Goal: Check status: Check status

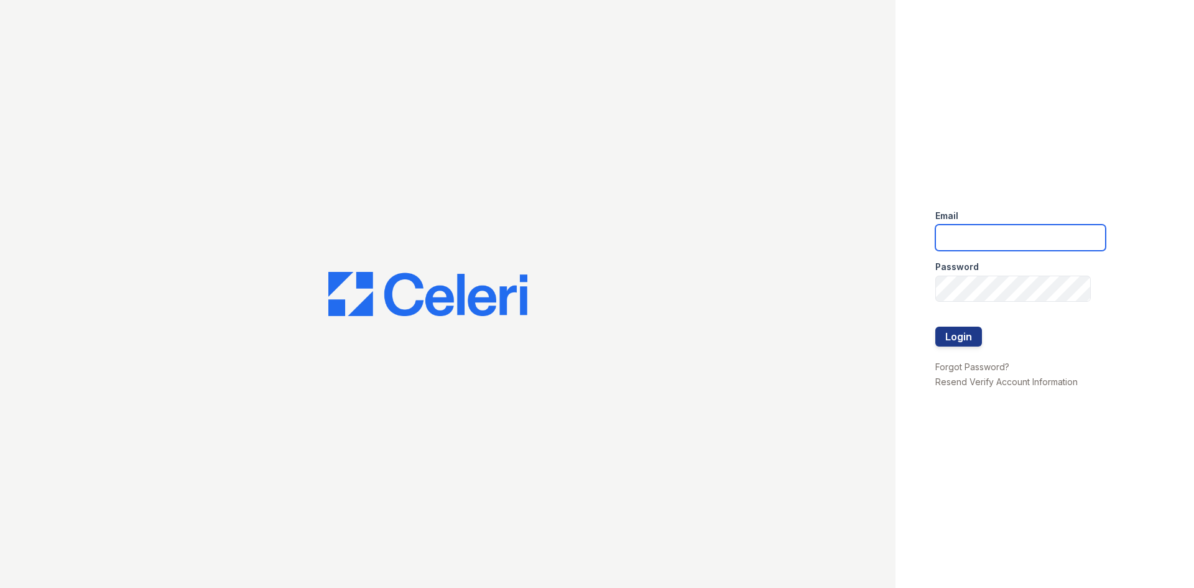
click at [989, 238] on input "email" at bounding box center [1020, 237] width 170 height 26
type input "[EMAIL_ADDRESS][DOMAIN_NAME]"
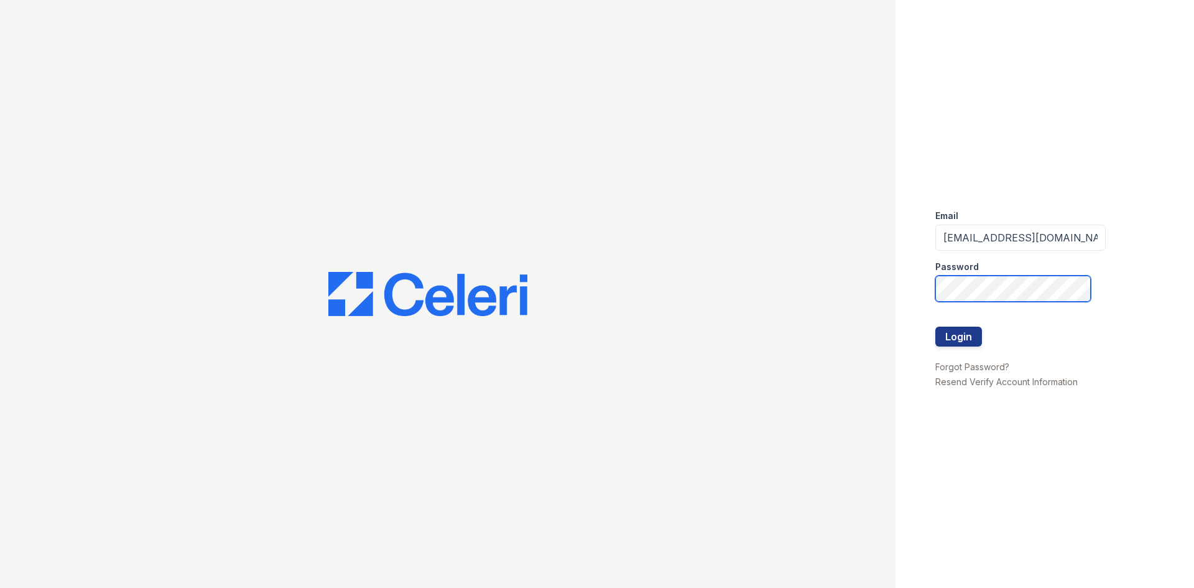
click at [935, 326] on button "Login" at bounding box center [958, 336] width 47 height 20
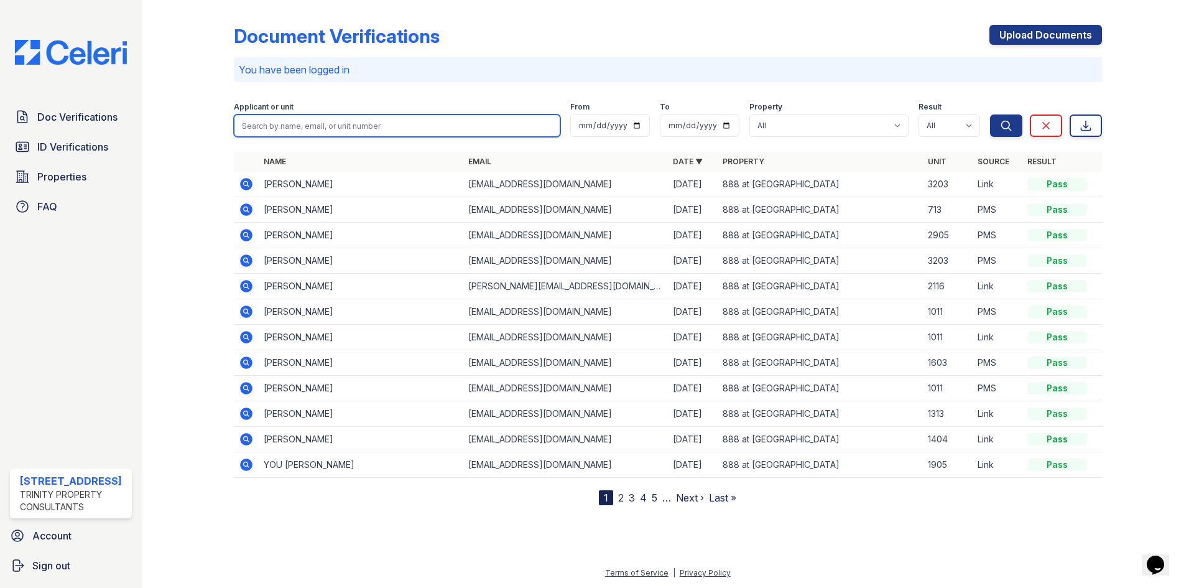
click at [318, 123] on input "search" at bounding box center [397, 125] width 326 height 22
type input "[PERSON_NAME]"
click at [990, 114] on button "Search" at bounding box center [1006, 125] width 32 height 22
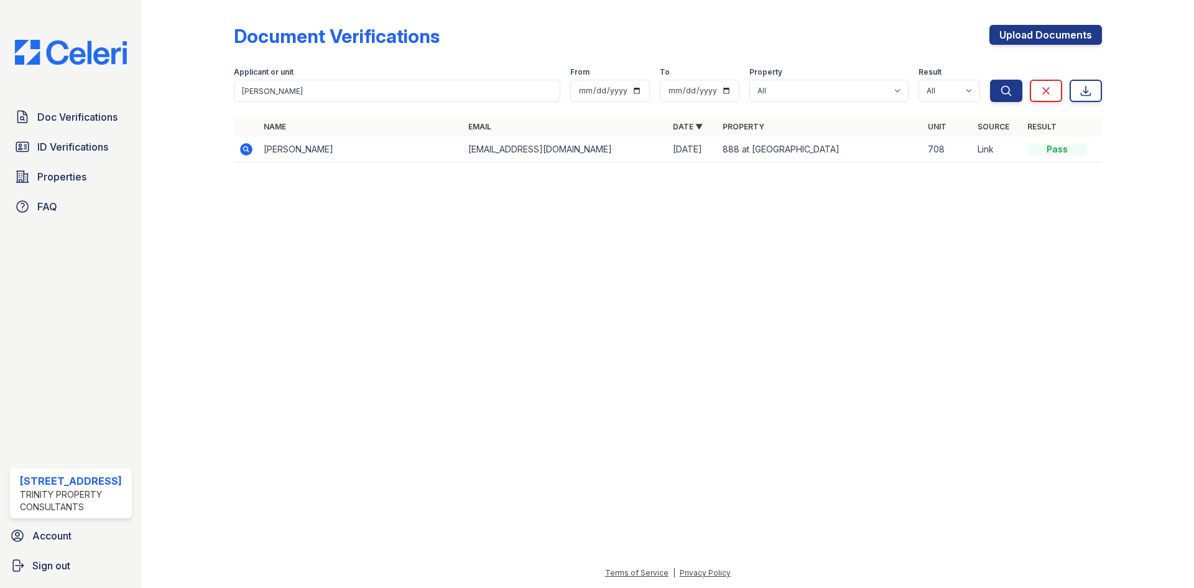
click at [242, 151] on icon at bounding box center [246, 149] width 12 height 12
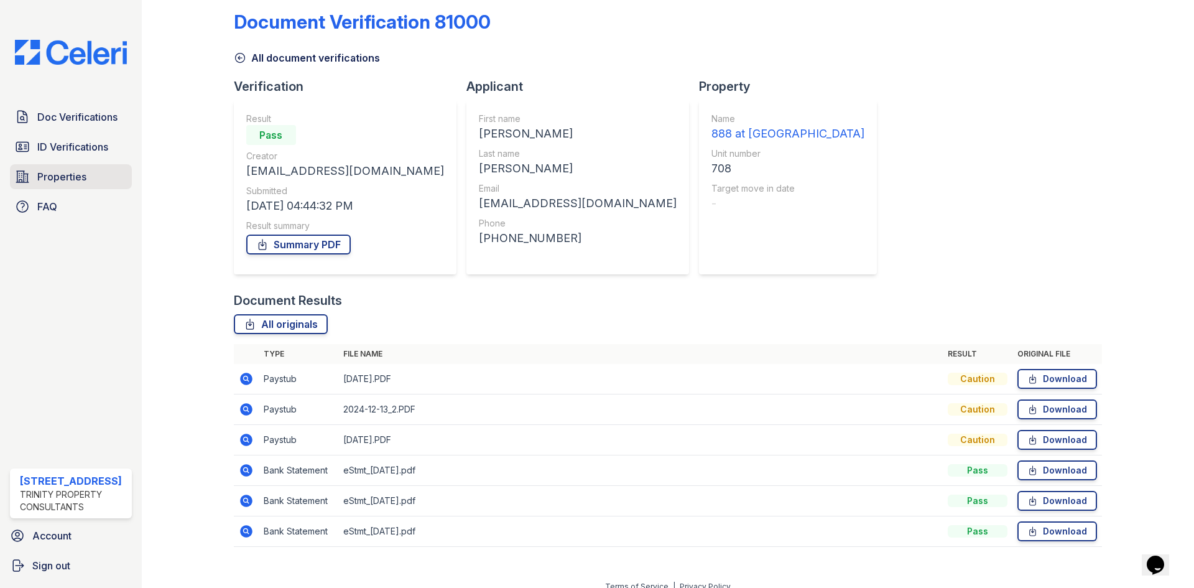
scroll to position [28, 0]
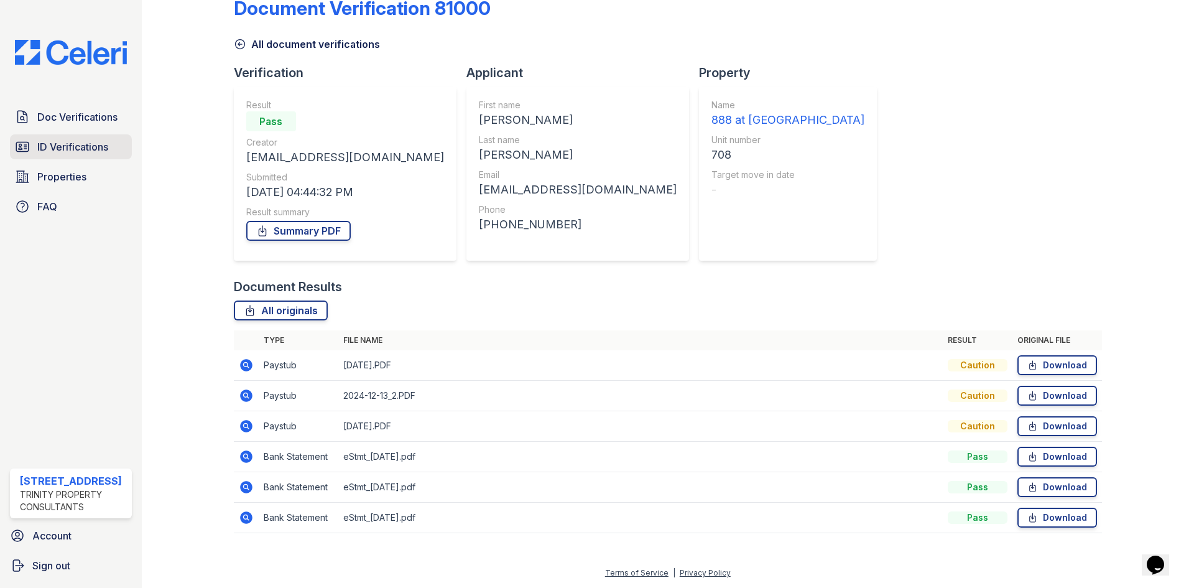
click at [79, 146] on span "ID Verifications" at bounding box center [72, 146] width 71 height 15
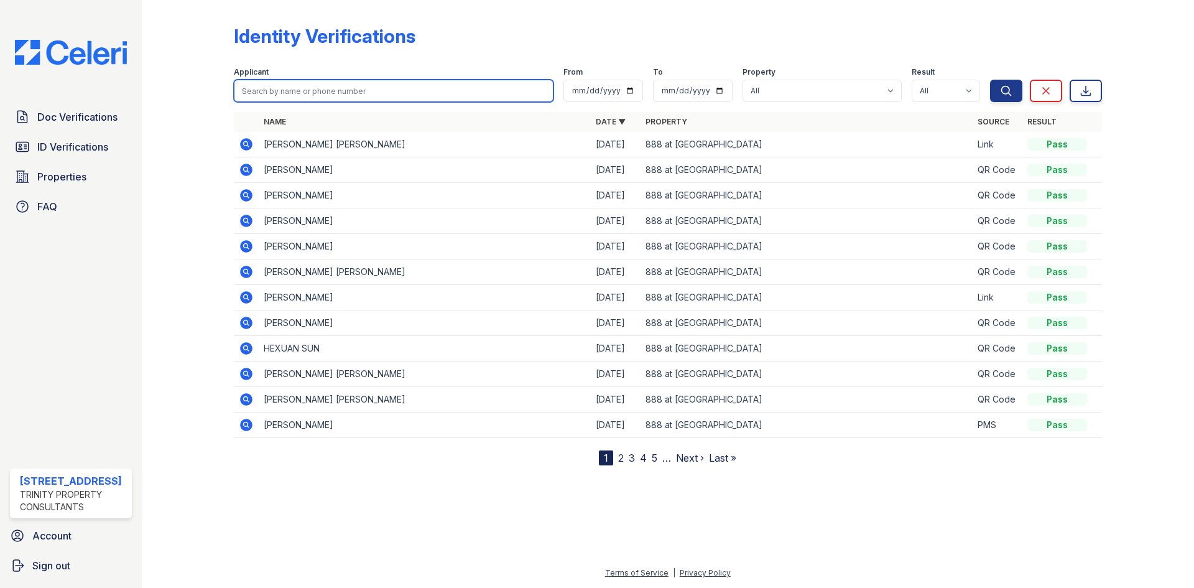
click at [314, 98] on input "search" at bounding box center [394, 91] width 320 height 22
type input "Amy"
click at [990, 80] on button "Search" at bounding box center [1006, 91] width 32 height 22
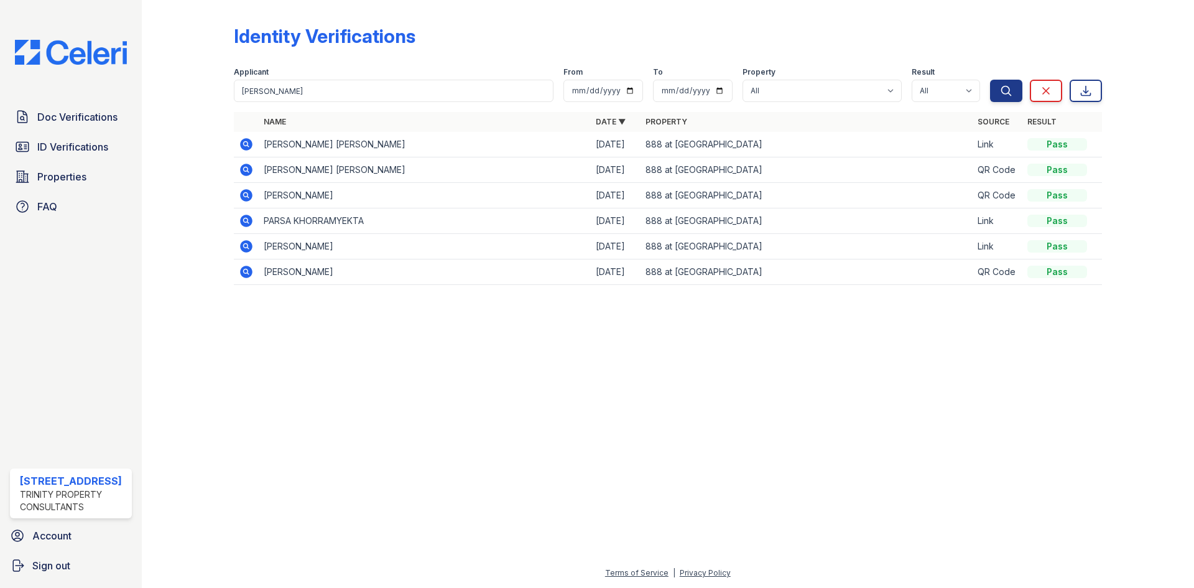
click at [247, 244] on icon at bounding box center [246, 246] width 15 height 15
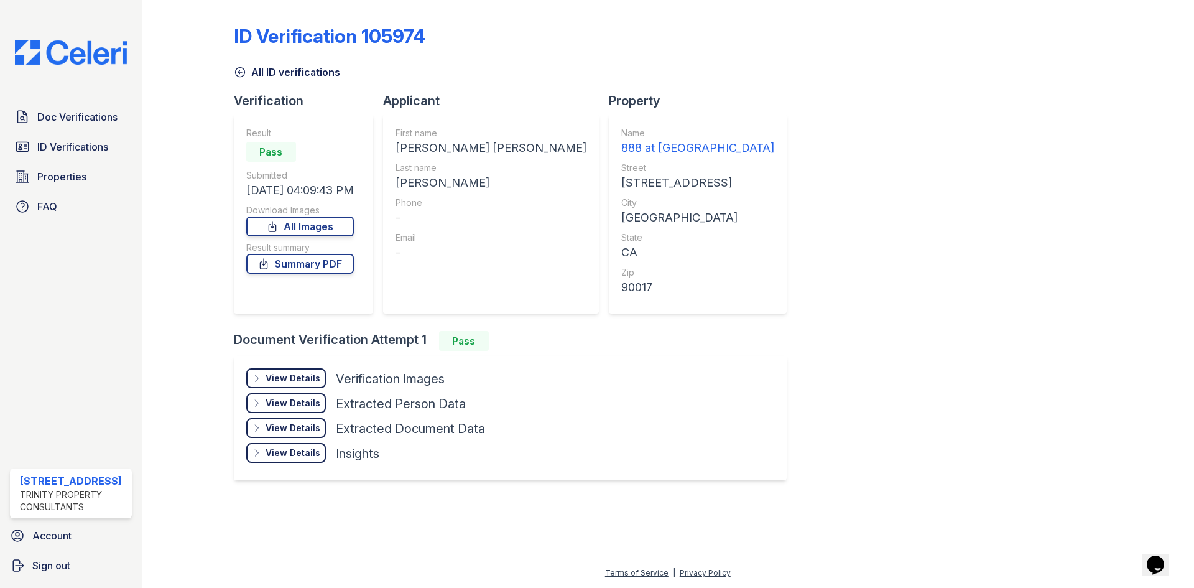
click at [308, 381] on div "View Details" at bounding box center [293, 378] width 55 height 12
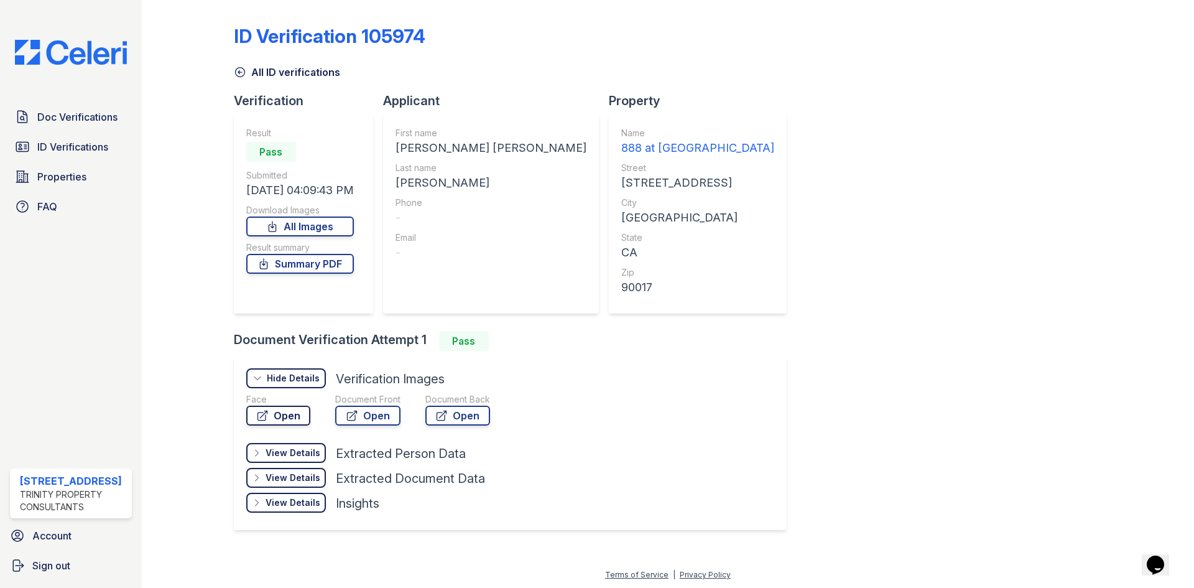
click at [279, 414] on link "Open" at bounding box center [278, 415] width 64 height 20
